Goal: Task Accomplishment & Management: Complete application form

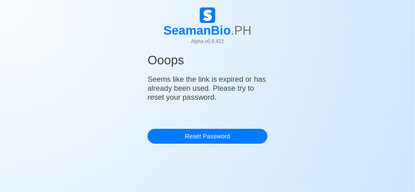
click at [204, 32] on h1 "SeamanBio .PH" at bounding box center [208, 30] width 88 height 15
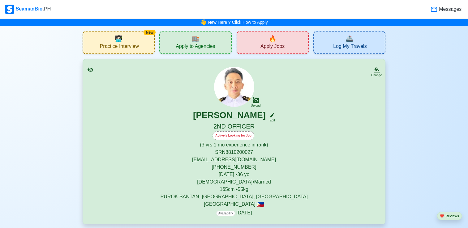
click at [265, 51] on div "🔥 Apply Jobs" at bounding box center [273, 42] width 72 height 23
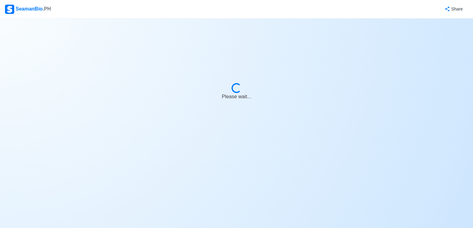
select select "2nd Officer"
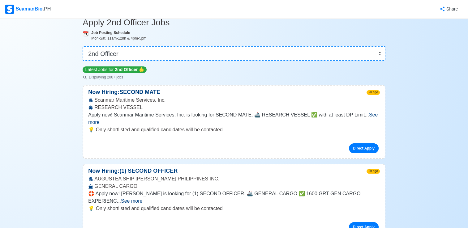
scroll to position [31, 0]
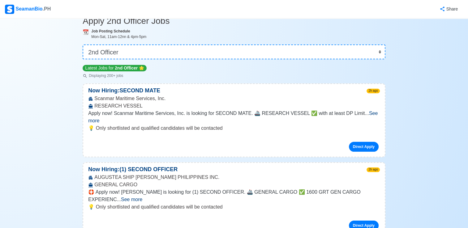
click at [361, 113] on span "See more" at bounding box center [233, 117] width 290 height 13
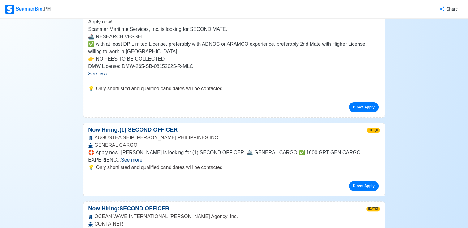
scroll to position [124, 0]
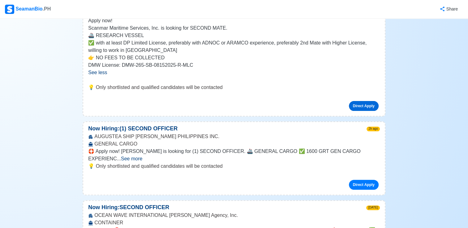
click at [362, 105] on link "Direct Apply" at bounding box center [364, 106] width 30 height 10
click at [359, 102] on link "Direct Apply" at bounding box center [364, 106] width 30 height 10
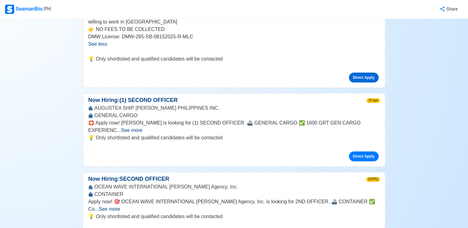
scroll to position [155, 0]
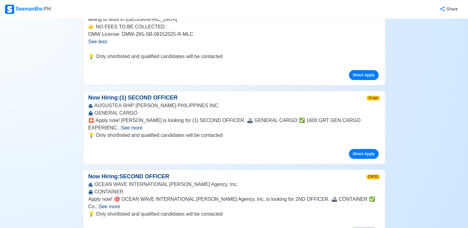
click at [120, 191] on span "See more" at bounding box center [109, 206] width 21 height 5
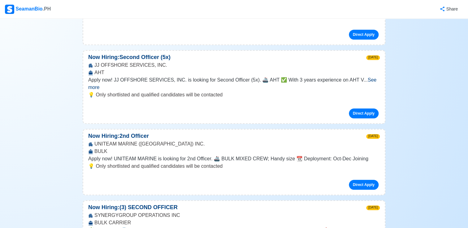
scroll to position [402, 0]
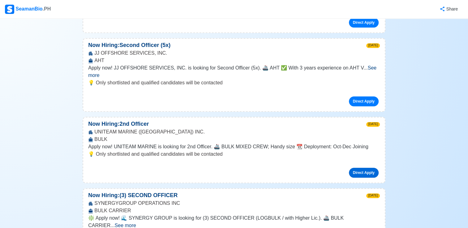
click at [358, 168] on link "Direct Apply" at bounding box center [364, 173] width 30 height 10
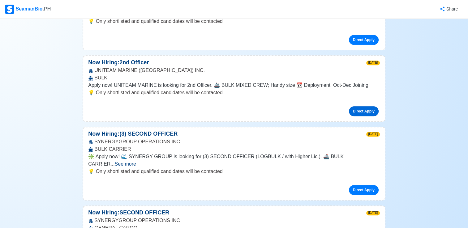
scroll to position [464, 0]
click at [136, 161] on span "See more" at bounding box center [125, 163] width 21 height 5
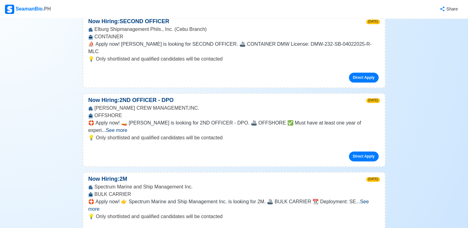
scroll to position [773, 0]
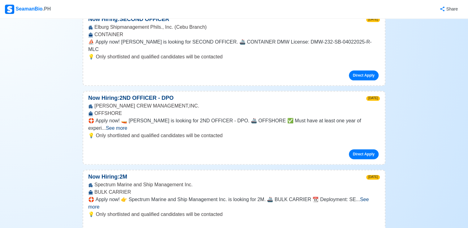
click at [369, 191] on span "See more" at bounding box center [228, 203] width 281 height 13
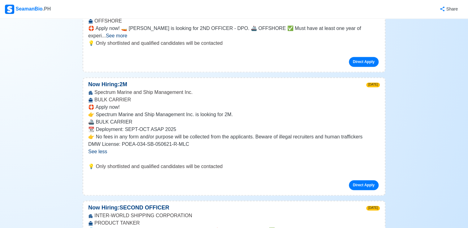
scroll to position [866, 0]
click at [358, 180] on link "Direct Apply" at bounding box center [364, 185] width 30 height 10
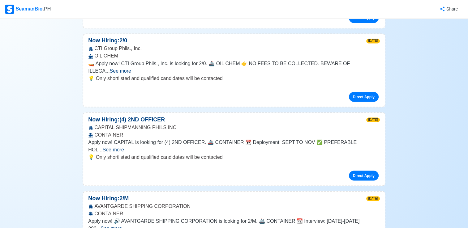
scroll to position [1114, 0]
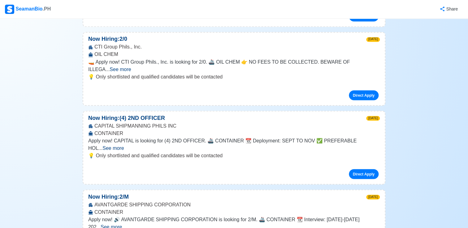
click at [124, 145] on span "See more" at bounding box center [112, 147] width 21 height 5
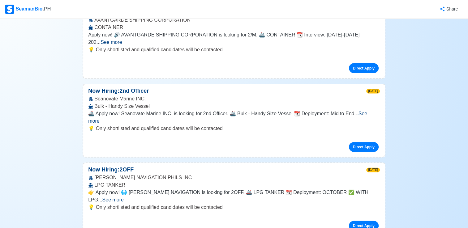
scroll to position [1361, 0]
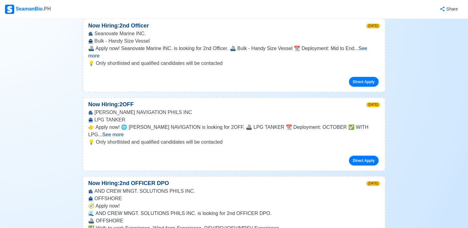
scroll to position [1454, 0]
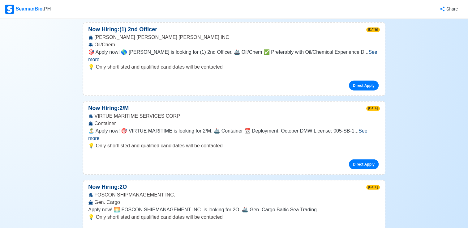
scroll to position [1794, 0]
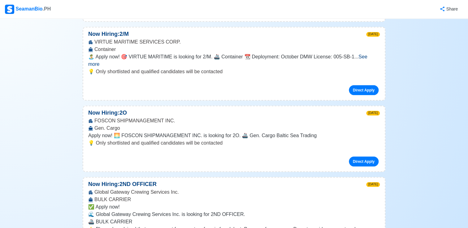
scroll to position [1856, 0]
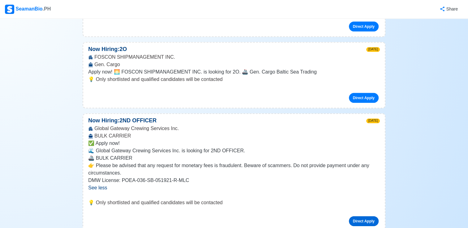
scroll to position [1918, 0]
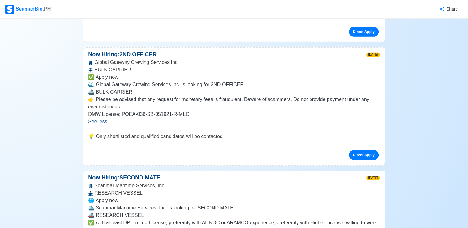
scroll to position [2011, 0]
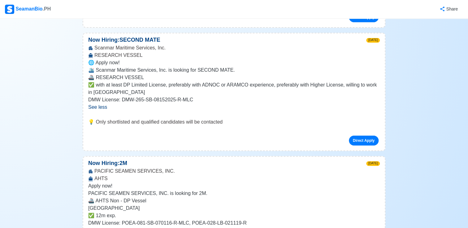
scroll to position [2135, 0]
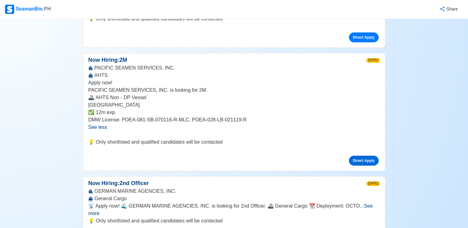
scroll to position [2227, 0]
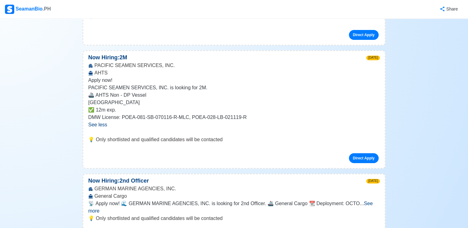
click at [367, 191] on span "See more" at bounding box center [230, 207] width 285 height 13
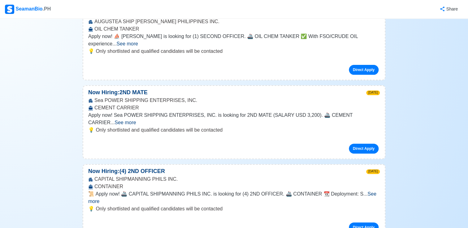
scroll to position [2506, 0]
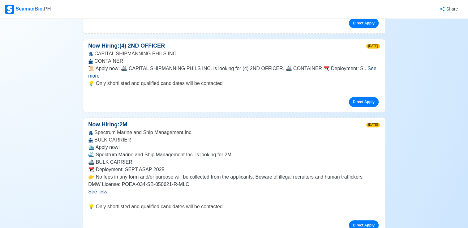
scroll to position [2630, 0]
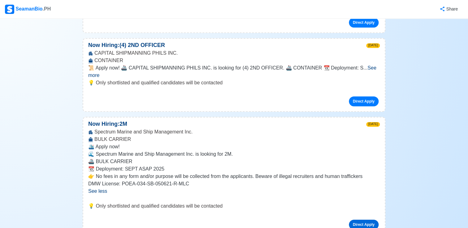
click at [356, 191] on link "Direct Apply" at bounding box center [364, 225] width 30 height 10
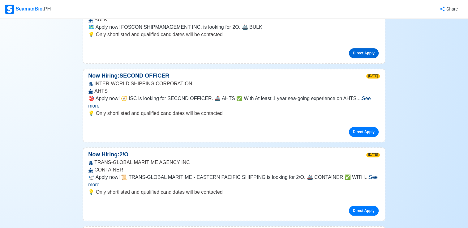
scroll to position [2877, 0]
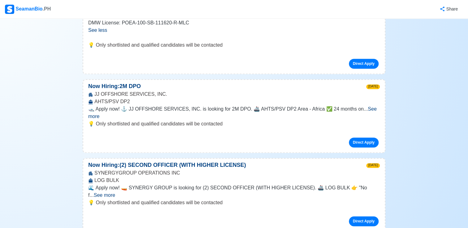
scroll to position [3217, 0]
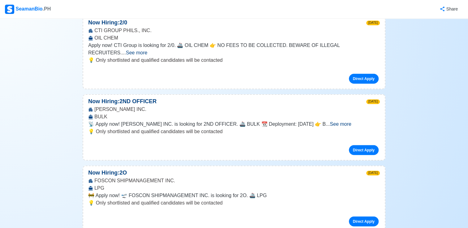
scroll to position [3991, 0]
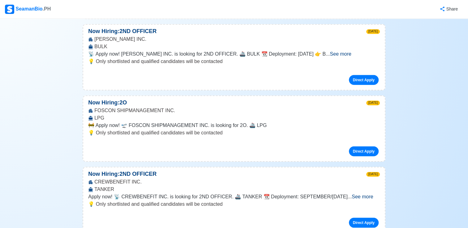
scroll to position [4083, 0]
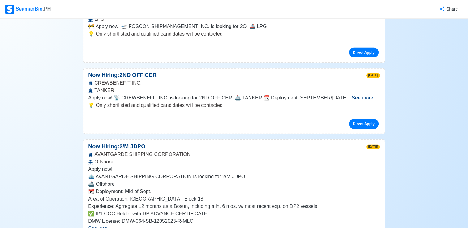
scroll to position [4145, 0]
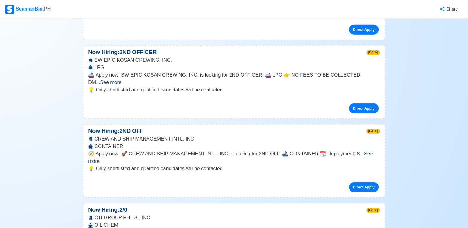
scroll to position [3774, 0]
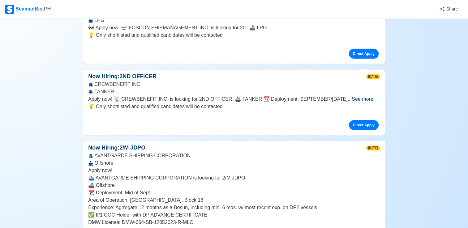
scroll to position [4300, 0]
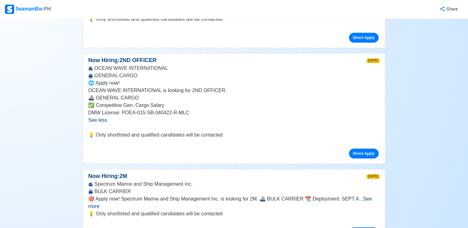
scroll to position [4609, 0]
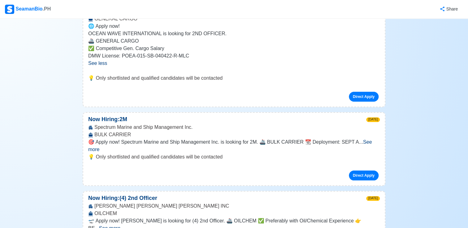
scroll to position [4671, 0]
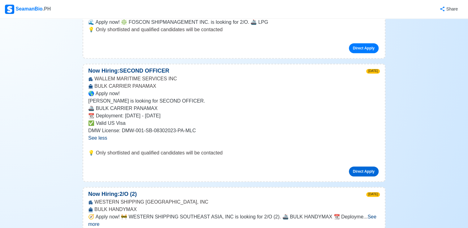
scroll to position [4950, 0]
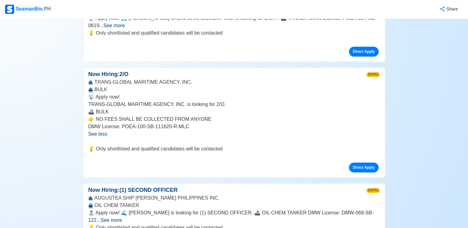
scroll to position [5259, 0]
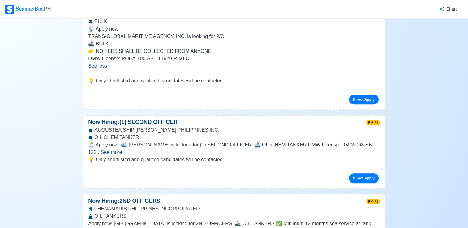
scroll to position [5290, 0]
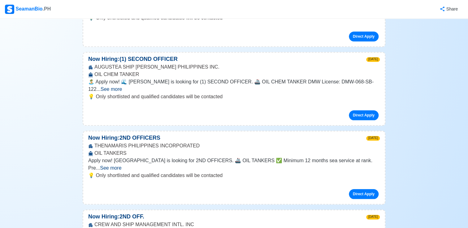
scroll to position [5352, 0]
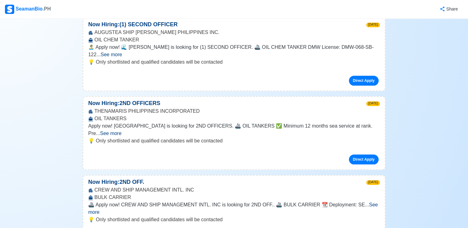
scroll to position [5414, 0]
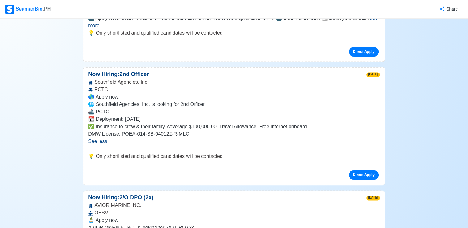
scroll to position [5599, 0]
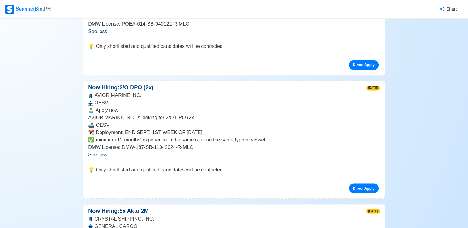
scroll to position [5692, 0]
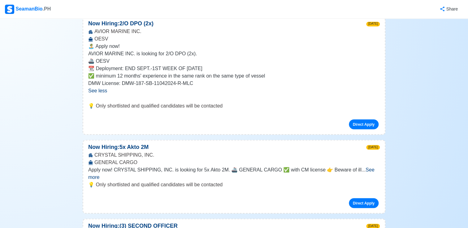
scroll to position [5754, 0]
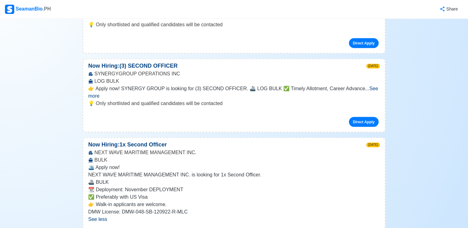
scroll to position [5909, 0]
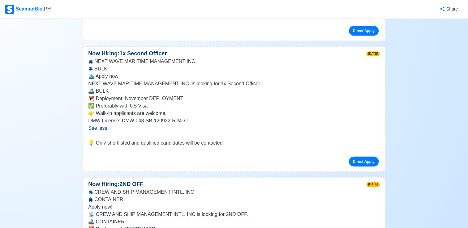
scroll to position [6001, 0]
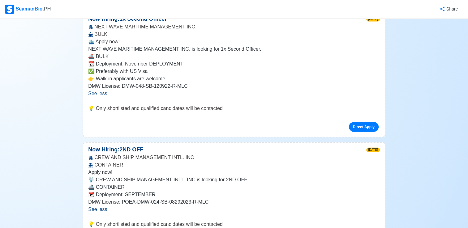
scroll to position [6032, 0]
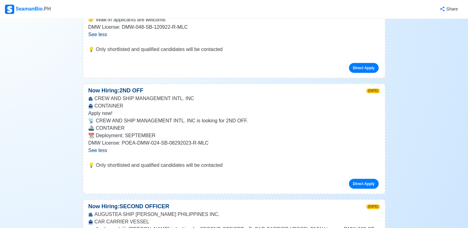
scroll to position [6094, 0]
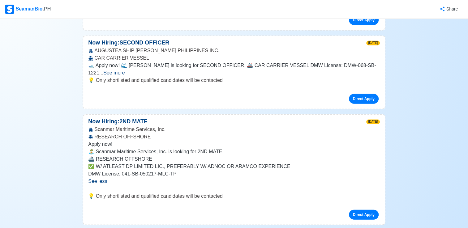
scroll to position [6280, 0]
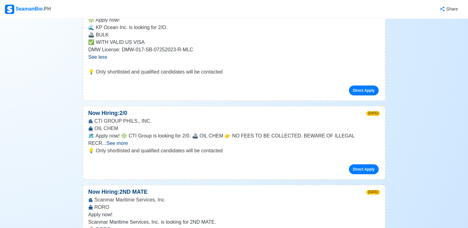
scroll to position [6527, 0]
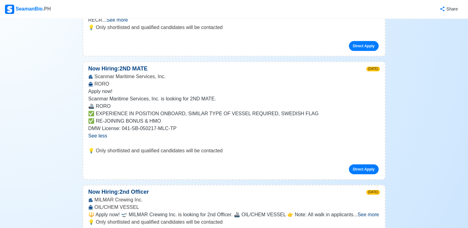
scroll to position [6620, 0]
